Goal: Task Accomplishment & Management: Use online tool/utility

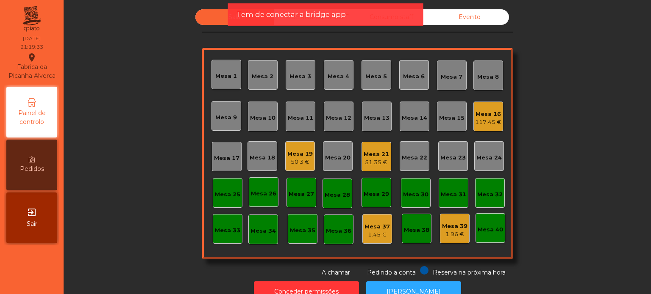
click at [285, 17] on span "Tem de conectar a bridge app" at bounding box center [290, 14] width 109 height 11
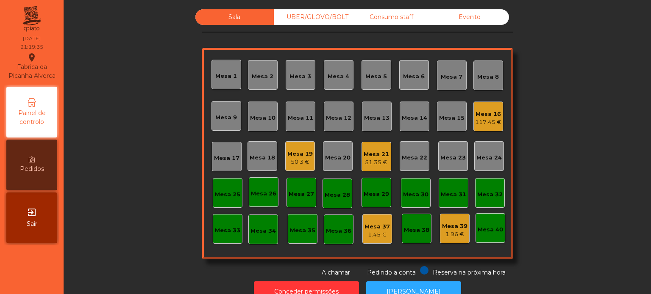
click at [391, 20] on div "Consumo staff" at bounding box center [391, 17] width 78 height 16
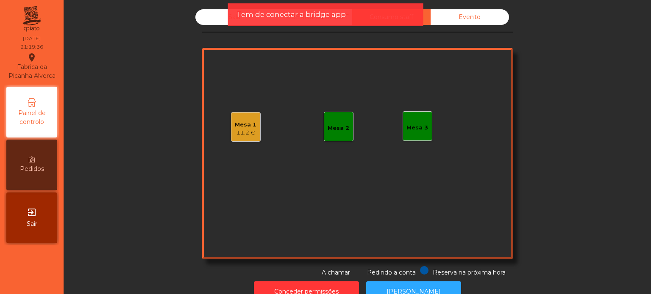
click at [246, 124] on div "Mesa 1" at bounding box center [246, 125] width 22 height 8
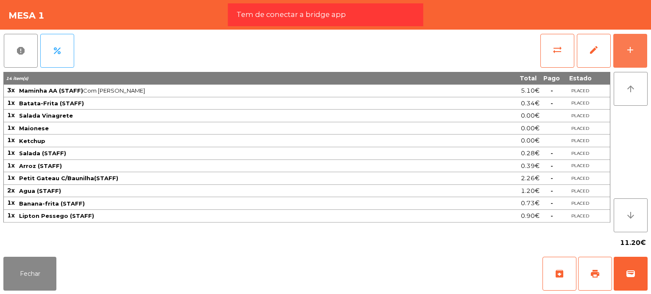
click at [649, 56] on div "report percent sync_alt edit add 14 item(s) Total Pago Estado 3x Maminha AA (ST…" at bounding box center [325, 142] width 651 height 224
click at [637, 54] on button "add" at bounding box center [630, 51] width 34 height 34
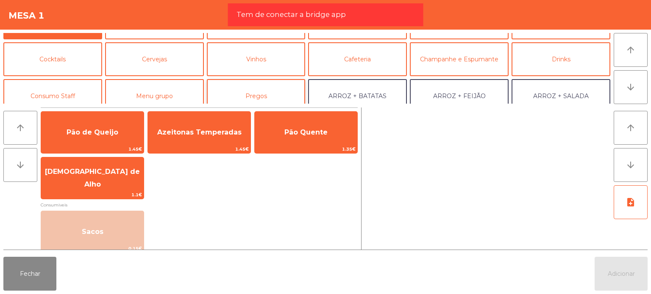
scroll to position [42, 0]
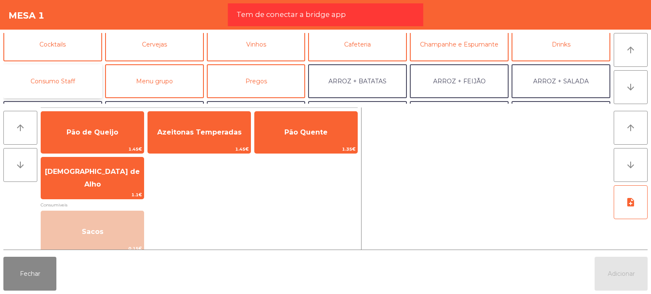
click at [81, 77] on button "Consumo Staff" at bounding box center [52, 81] width 99 height 34
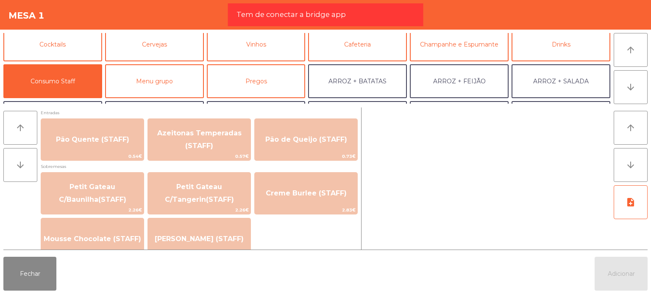
scroll to position [593, 0]
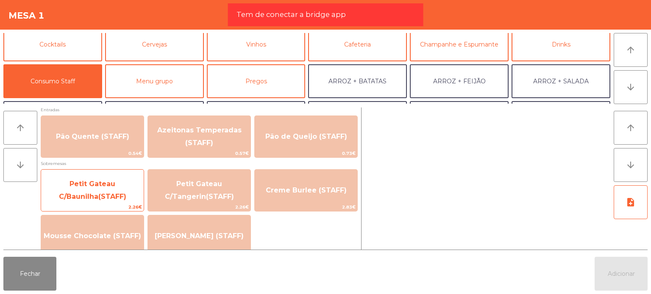
click at [116, 194] on span "Petit Gateau C/Baunilha(STAFF)" at bounding box center [92, 190] width 67 height 21
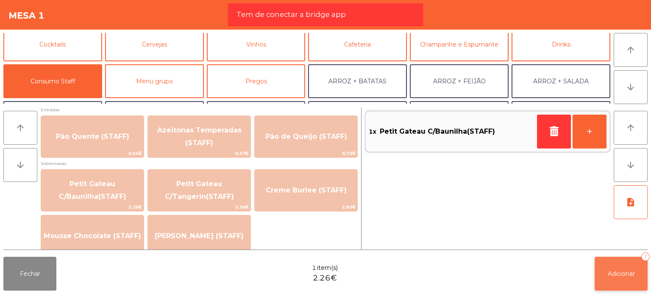
click at [619, 285] on button "Adicionar 1" at bounding box center [620, 274] width 53 height 34
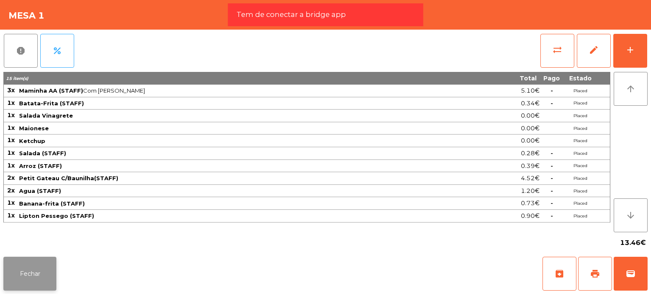
click at [21, 283] on button "Fechar" at bounding box center [29, 274] width 53 height 34
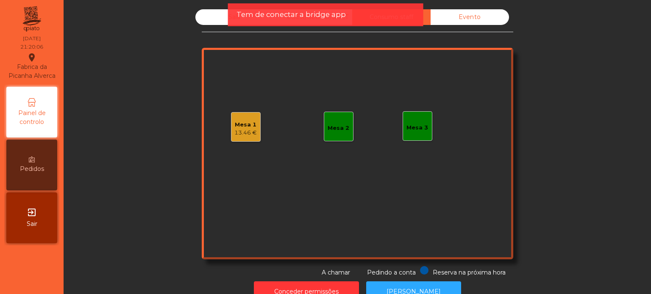
click at [247, 132] on div "13.46 €" at bounding box center [245, 133] width 22 height 8
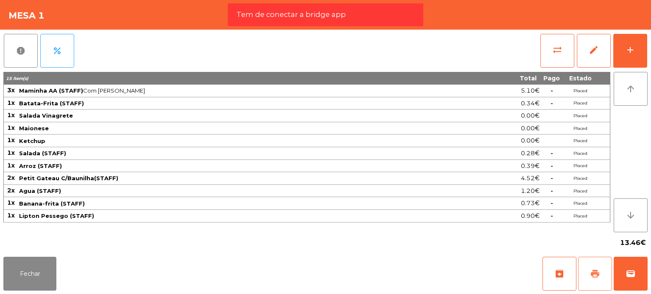
click at [591, 273] on span "print" at bounding box center [595, 274] width 10 height 10
click at [553, 46] on span "sync_alt" at bounding box center [557, 50] width 10 height 10
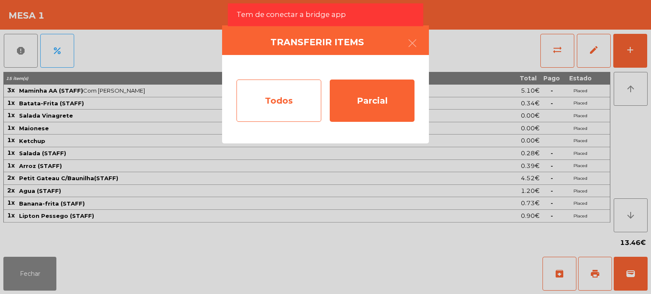
click at [277, 97] on div "Todos" at bounding box center [278, 101] width 85 height 42
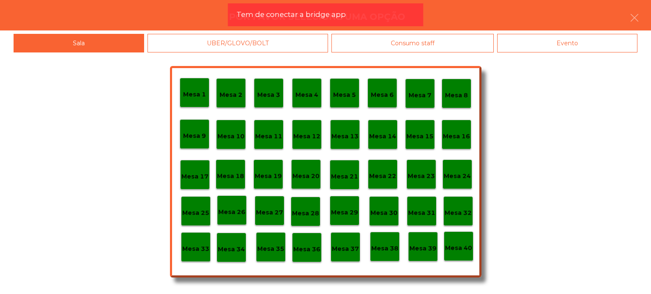
click at [194, 248] on p "Mesa 33" at bounding box center [195, 249] width 27 height 10
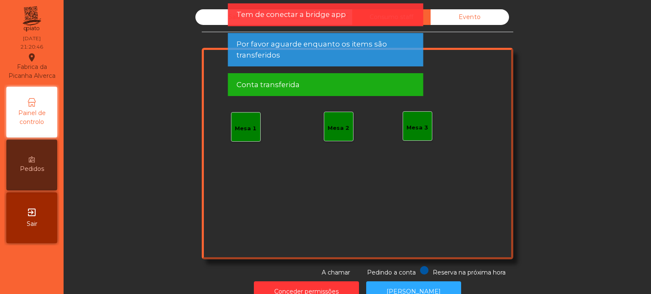
click at [650, 146] on div "Sala UBER/GLOVO/BOLT Consumo staff Evento Mesa 1 Mesa 2 Mesa 3 Reserva na próxi…" at bounding box center [357, 147] width 587 height 294
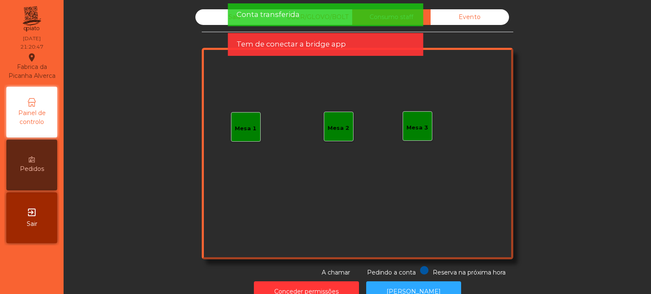
click at [227, 13] on div "Sala" at bounding box center [234, 17] width 78 height 16
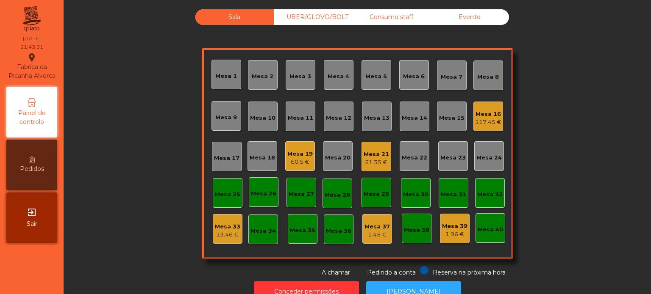
click at [221, 166] on div "Mesa 17" at bounding box center [227, 157] width 30 height 30
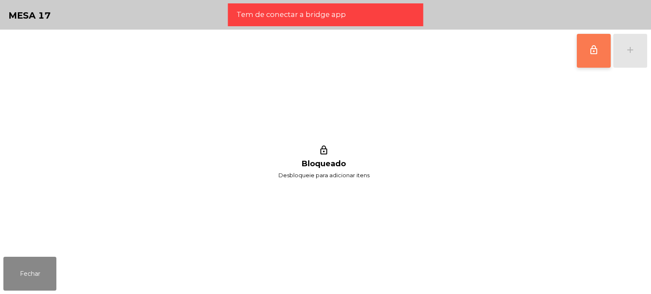
click at [608, 48] on button "lock_outline" at bounding box center [594, 51] width 34 height 34
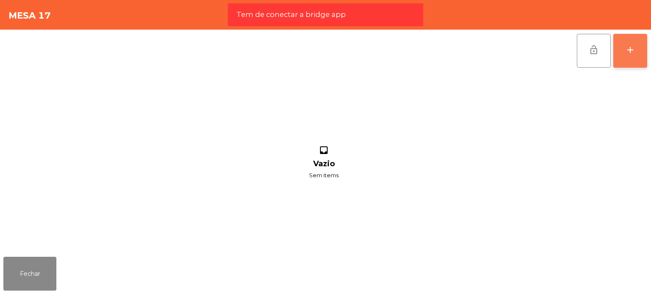
drag, startPoint x: 632, startPoint y: 58, endPoint x: 609, endPoint y: 66, distance: 23.7
click at [632, 58] on button "add" at bounding box center [630, 51] width 34 height 34
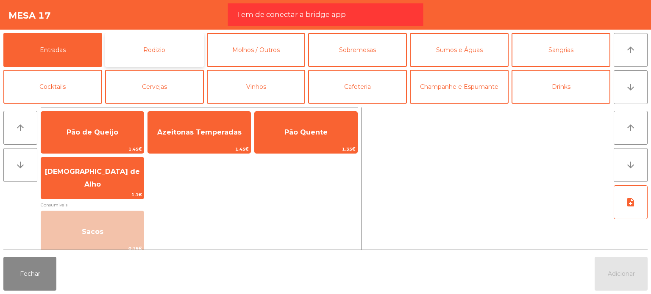
drag, startPoint x: 177, startPoint y: 53, endPoint x: 173, endPoint y: 64, distance: 11.7
click at [178, 53] on button "Rodizio" at bounding box center [154, 50] width 99 height 34
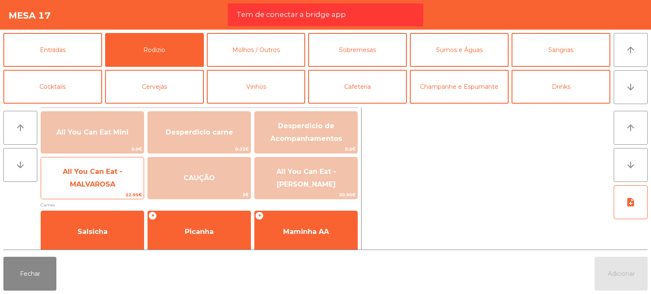
click at [90, 191] on span "22.95€" at bounding box center [92, 195] width 103 height 8
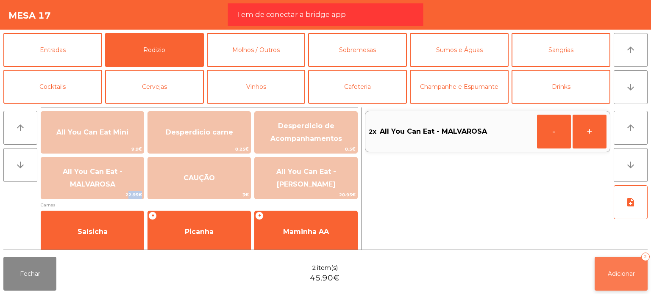
click at [629, 269] on button "Adicionar 2" at bounding box center [620, 274] width 53 height 34
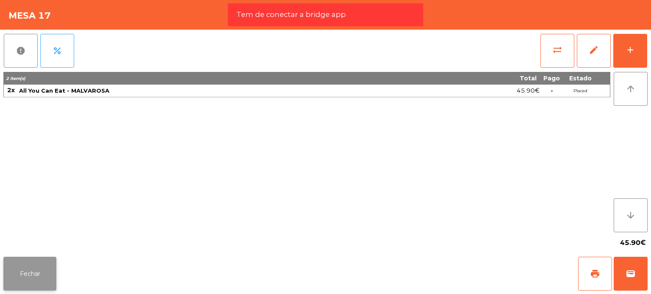
click at [11, 271] on button "Fechar" at bounding box center [29, 274] width 53 height 34
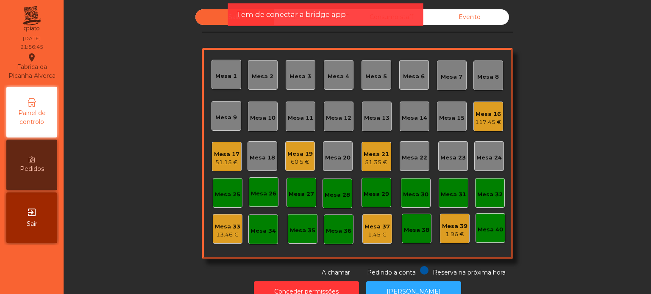
drag, startPoint x: 602, startPoint y: 180, endPoint x: 612, endPoint y: 194, distance: 16.1
click at [612, 194] on div "Sala UBER/[GEOGRAPHIC_DATA]/BOLT Consumo staff Evento Mesa 1 Mesa 2 Mesa 3 [GEO…" at bounding box center [357, 143] width 564 height 268
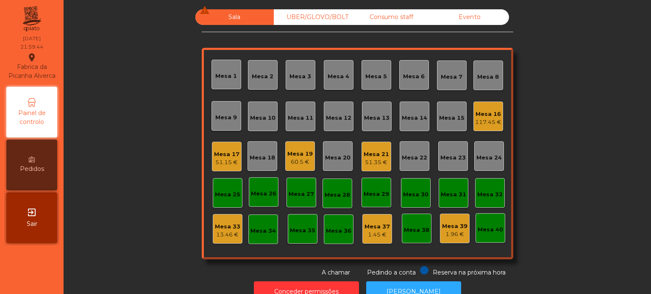
click at [291, 148] on div "Mesa 19 60.5 €" at bounding box center [299, 157] width 25 height 20
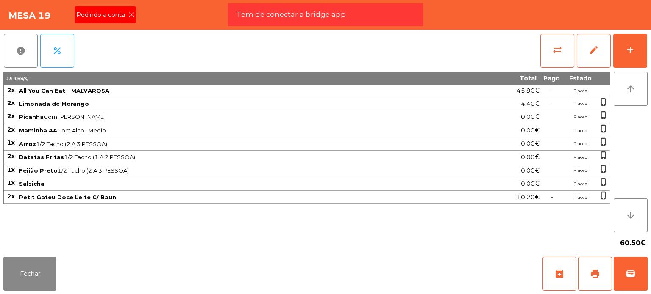
click at [114, 10] on div "Pedindo a conta" at bounding box center [105, 14] width 61 height 17
click at [584, 274] on button "print" at bounding box center [595, 274] width 34 height 34
